Goal: Information Seeking & Learning: Find specific fact

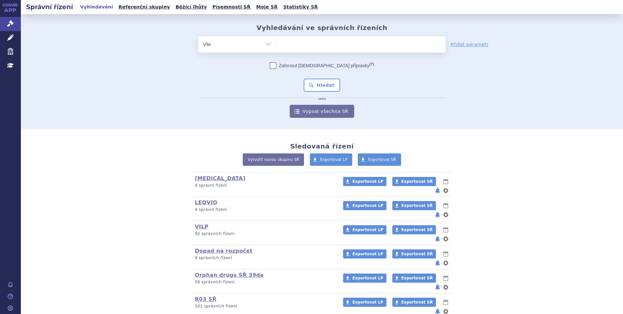
click at [303, 47] on ul at bounding box center [361, 43] width 169 height 14
click at [277, 47] on select at bounding box center [276, 44] width 0 height 16
paste input "SUKLS339677/2025"
type input "SUKLS339677/2025"
select select "SUKLS339677/2025"
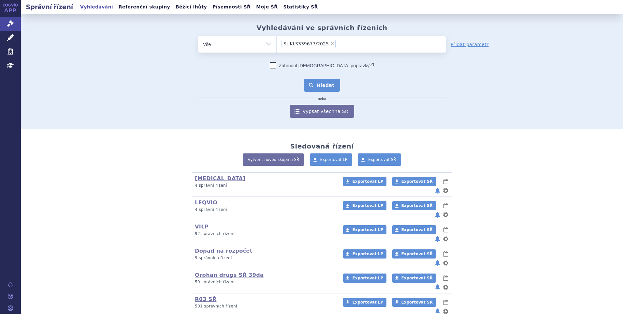
click at [318, 82] on button "Hledat" at bounding box center [322, 85] width 37 height 13
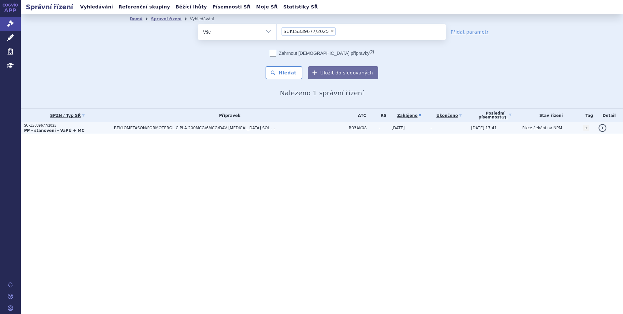
click at [111, 130] on td "BEKLOMETASON/FORMOTEROL CIPLA 200MCG/6MCG/DÁV INH SOL PSS 1X120DÁV" at bounding box center [228, 128] width 235 height 12
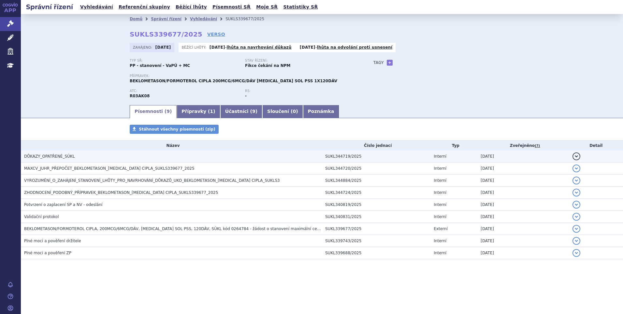
click at [87, 157] on h3 "DŮKAZY_OPATŘENÉ_SÚKL" at bounding box center [173, 156] width 298 height 7
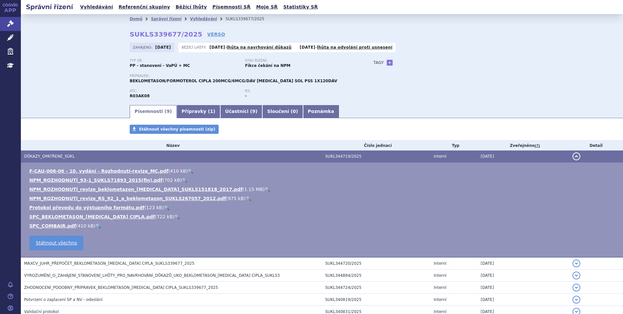
click at [86, 157] on h3 "DŮKAZY_OPATŘENÉ_SÚKL" at bounding box center [173, 156] width 298 height 7
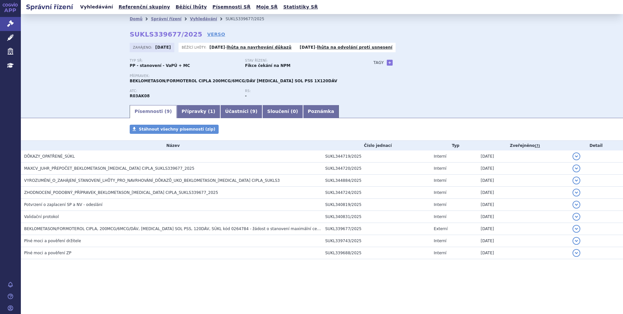
click at [102, 5] on link "Vyhledávání" at bounding box center [96, 7] width 37 height 9
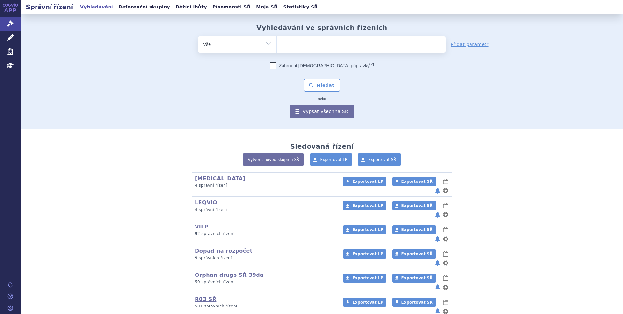
click at [290, 42] on ul at bounding box center [361, 43] width 169 height 14
click at [277, 42] on select at bounding box center [276, 44] width 0 height 16
click at [292, 44] on ul at bounding box center [361, 43] width 169 height 14
click at [277, 44] on select at bounding box center [276, 44] width 0 height 16
paste input "SUKLS274314/2024"
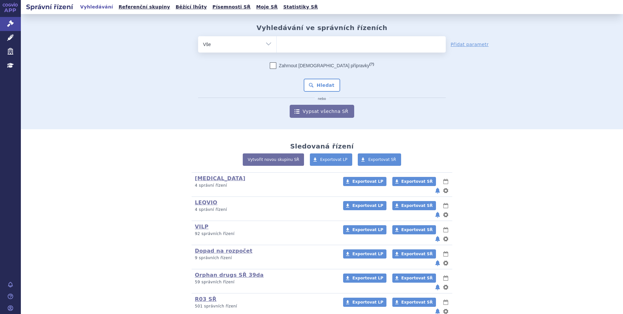
type input "SUKLS274314/2024"
select select "SUKLS274314/2024"
click at [315, 81] on button "Hledat" at bounding box center [322, 85] width 37 height 13
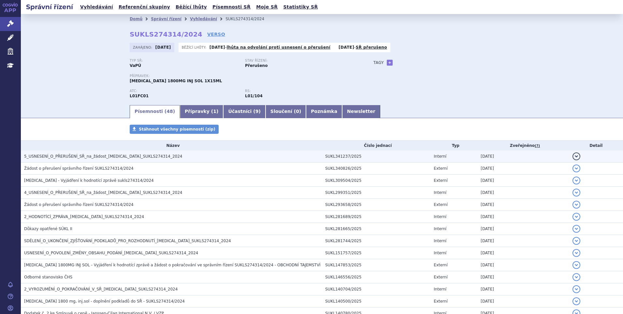
click at [114, 153] on h3 "5_USNESENÍ_O_PŘERUŠENÍ_SŘ_na_žádost_DARZALEX_SUKLS274314_2024" at bounding box center [173, 156] width 298 height 7
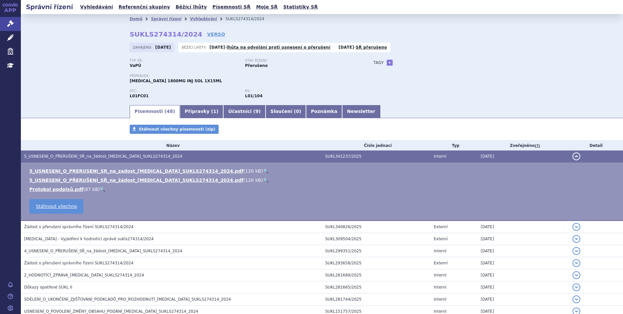
click at [263, 172] on link "🔍" at bounding box center [266, 170] width 6 height 5
drag, startPoint x: 128, startPoint y: 34, endPoint x: 187, endPoint y: 34, distance: 59.7
click at [187, 34] on strong "SUKLS274314/2024" at bounding box center [166, 34] width 73 height 8
copy strong "SUKLS274314/2024"
click at [87, 5] on link "Vyhledávání" at bounding box center [96, 7] width 37 height 9
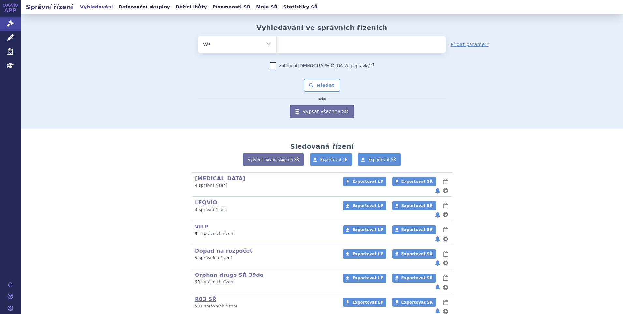
type input "SUKLS222683/2025"
select select "SUKLS222683/2025"
click at [317, 80] on button "Hledat" at bounding box center [322, 85] width 37 height 13
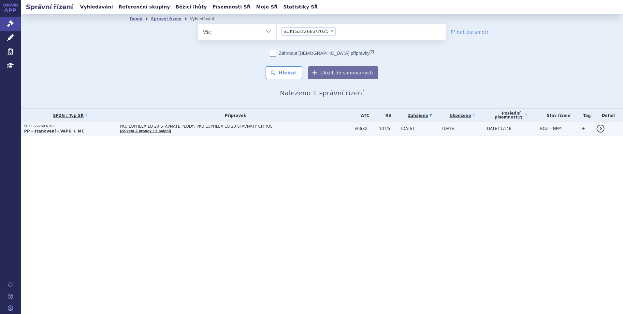
click at [85, 127] on p "SUKLS222683/2025" at bounding box center [70, 126] width 93 height 5
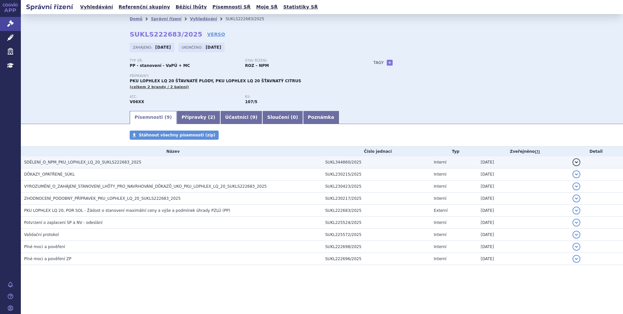
click at [69, 161] on span "SDĚLENÍ_O_NPM_PKU_LOPHLEX_LQ_20_SUKLS222683_2025" at bounding box center [82, 162] width 117 height 5
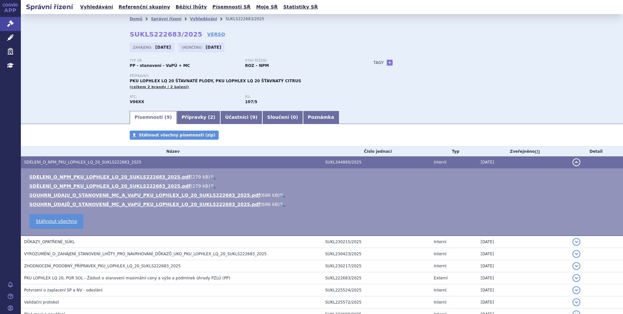
click at [69, 160] on span "SDĚLENÍ_O_NPM_PKU_LOPHLEX_LQ_20_SUKLS222683_2025" at bounding box center [82, 162] width 117 height 5
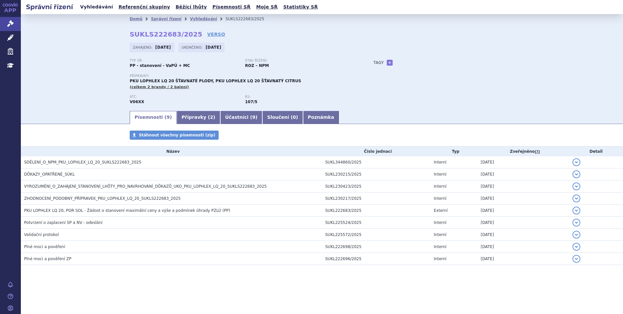
click at [96, 5] on link "Vyhledávání" at bounding box center [96, 7] width 37 height 9
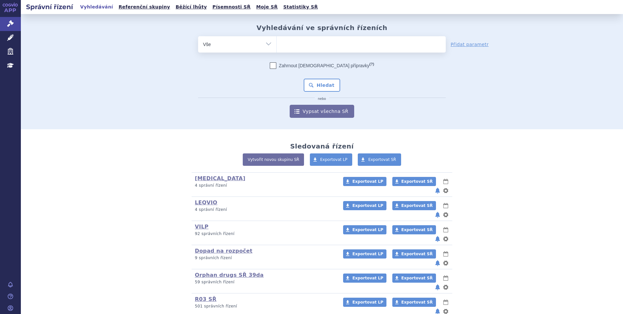
type input "SUKLS226750/2022"
select select "SUKLS226750/2022"
click at [317, 80] on button "Hledat" at bounding box center [322, 85] width 37 height 13
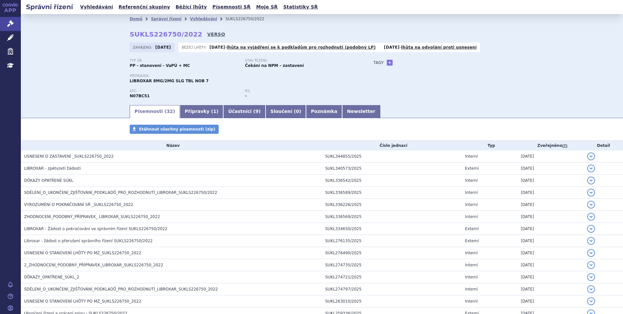
click at [207, 33] on link "VERSO" at bounding box center [216, 34] width 18 height 7
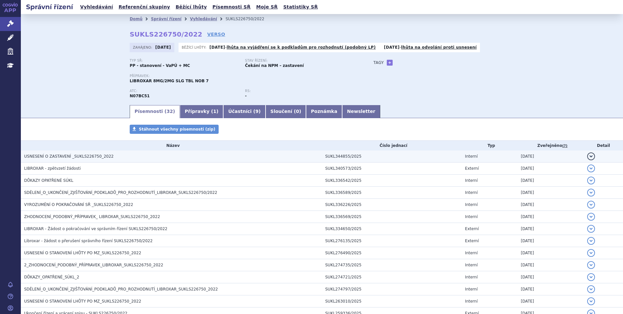
click at [98, 154] on span "USNESENÍ O ZASTAVENÍ _SUKLS226750_2022" at bounding box center [69, 156] width 90 height 5
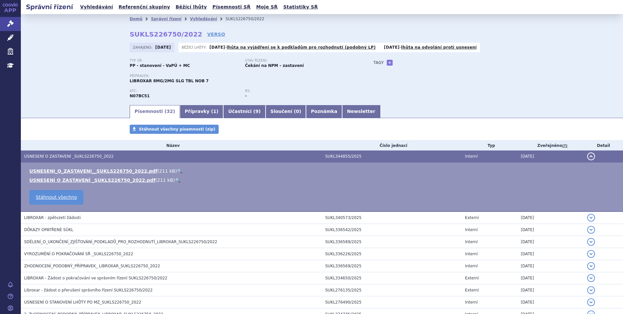
click at [177, 171] on link "🔍" at bounding box center [180, 170] width 6 height 5
drag, startPoint x: 127, startPoint y: 33, endPoint x: 187, endPoint y: 33, distance: 60.0
click at [187, 33] on strong "SUKLS226750/2022" at bounding box center [166, 34] width 73 height 8
copy strong "SUKLS226750/2022"
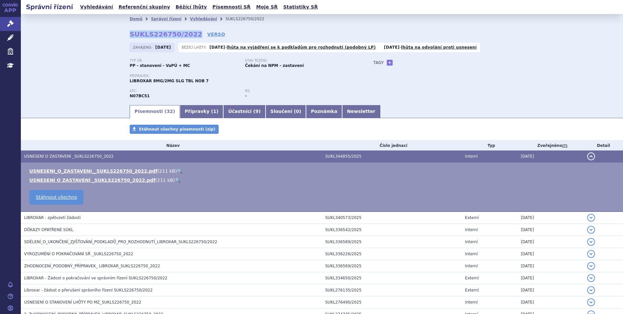
copy strong "SUKLS226750/2022"
click at [363, 90] on div "Typ SŘ: PP - stanovení - VaPÚ + MC Stav řízení: Čekání na NPM – zastavení Přípr…" at bounding box center [322, 81] width 385 height 45
drag, startPoint x: 128, startPoint y: 32, endPoint x: 187, endPoint y: 37, distance: 59.6
click at [187, 37] on strong "SUKLS226750/2022" at bounding box center [166, 34] width 73 height 8
